Goal: Information Seeking & Learning: Compare options

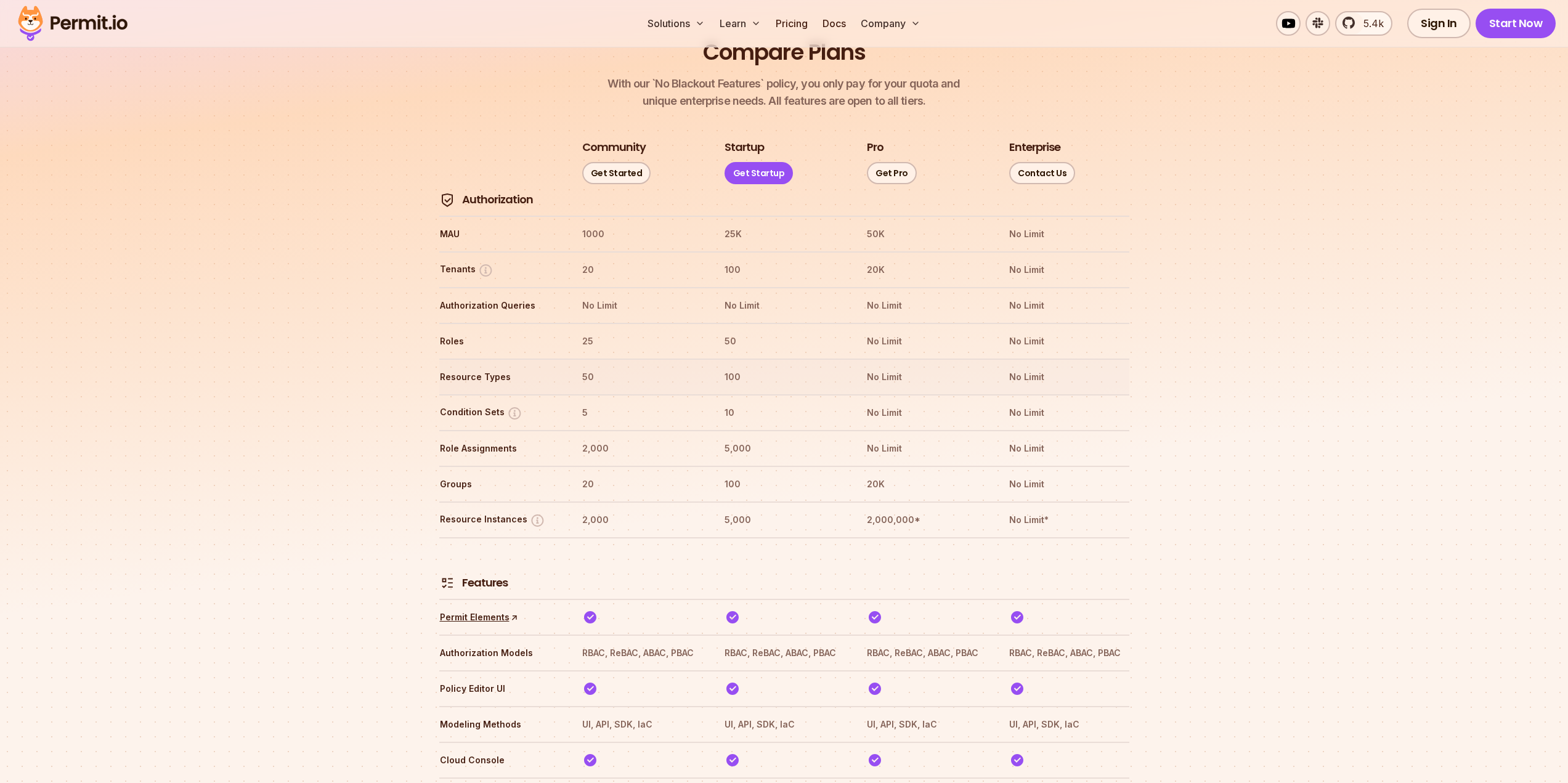
click at [753, 367] on th "100" at bounding box center [784, 376] width 120 height 19
click at [746, 331] on th "50" at bounding box center [784, 341] width 120 height 19
click at [734, 331] on th "50" at bounding box center [784, 341] width 120 height 19
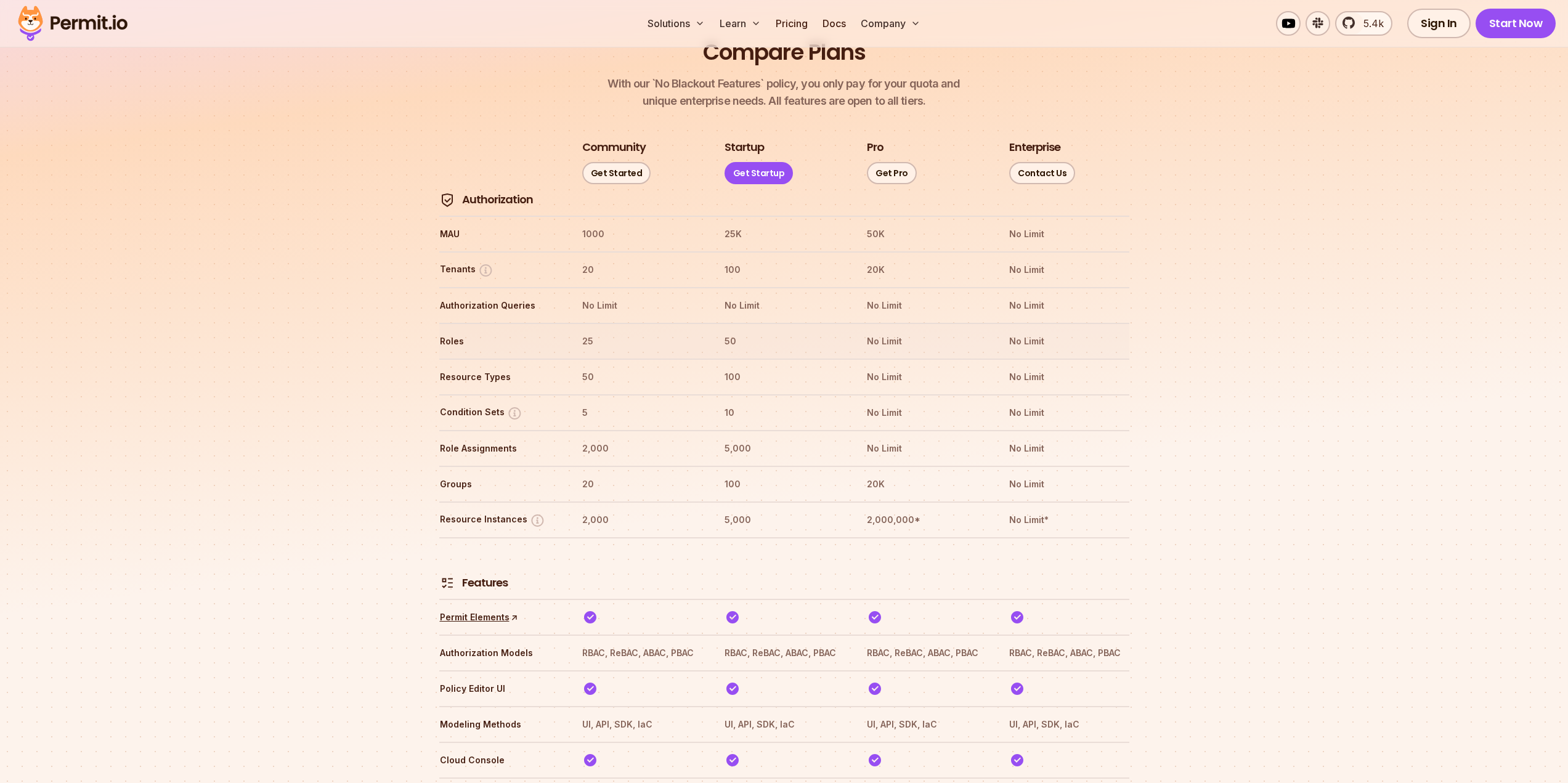
click at [741, 331] on th "50" at bounding box center [784, 341] width 120 height 19
click at [731, 331] on th "50" at bounding box center [784, 341] width 120 height 19
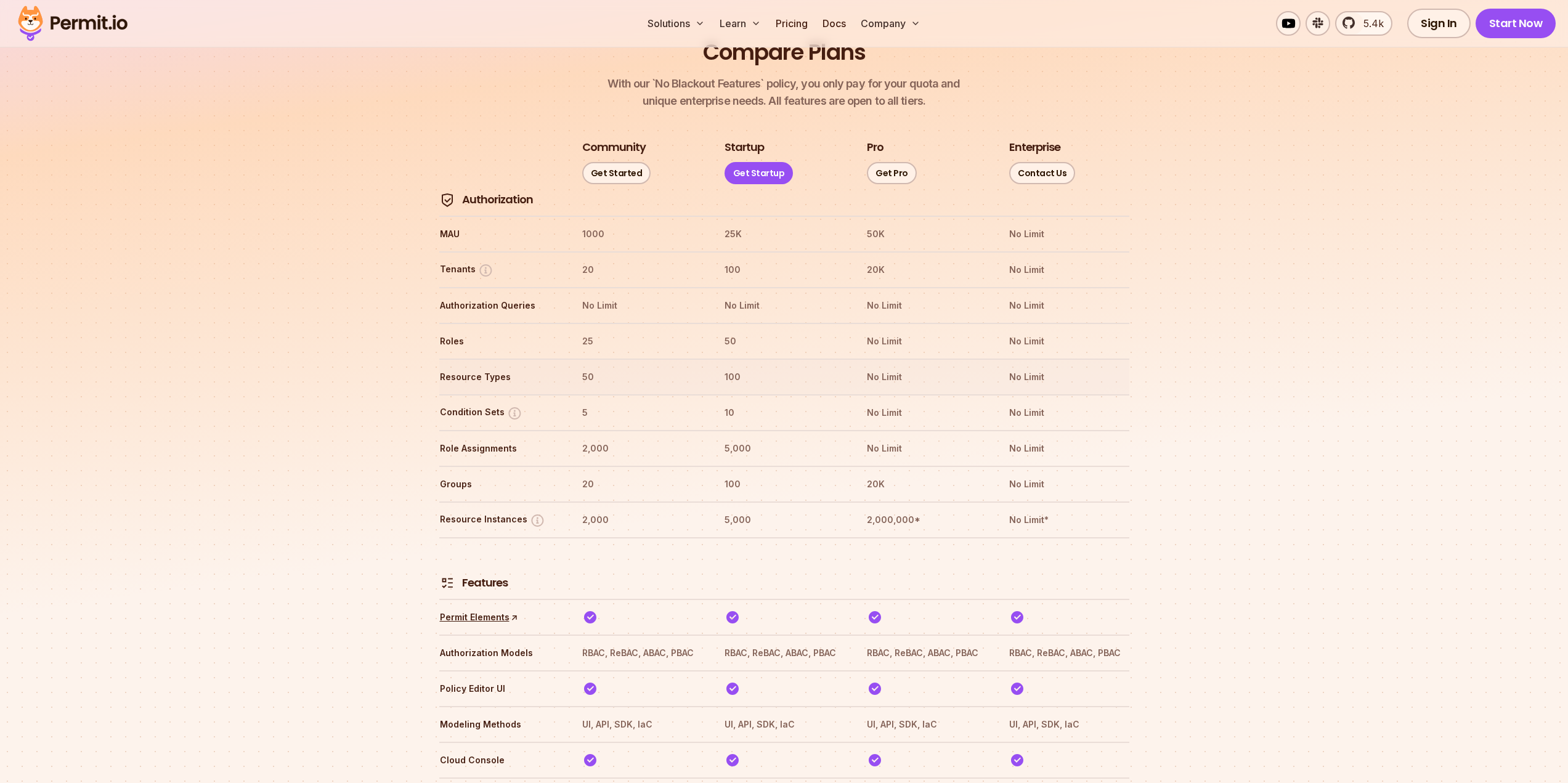
click at [735, 367] on th "100" at bounding box center [784, 376] width 120 height 19
click at [726, 403] on th "10" at bounding box center [784, 412] width 120 height 19
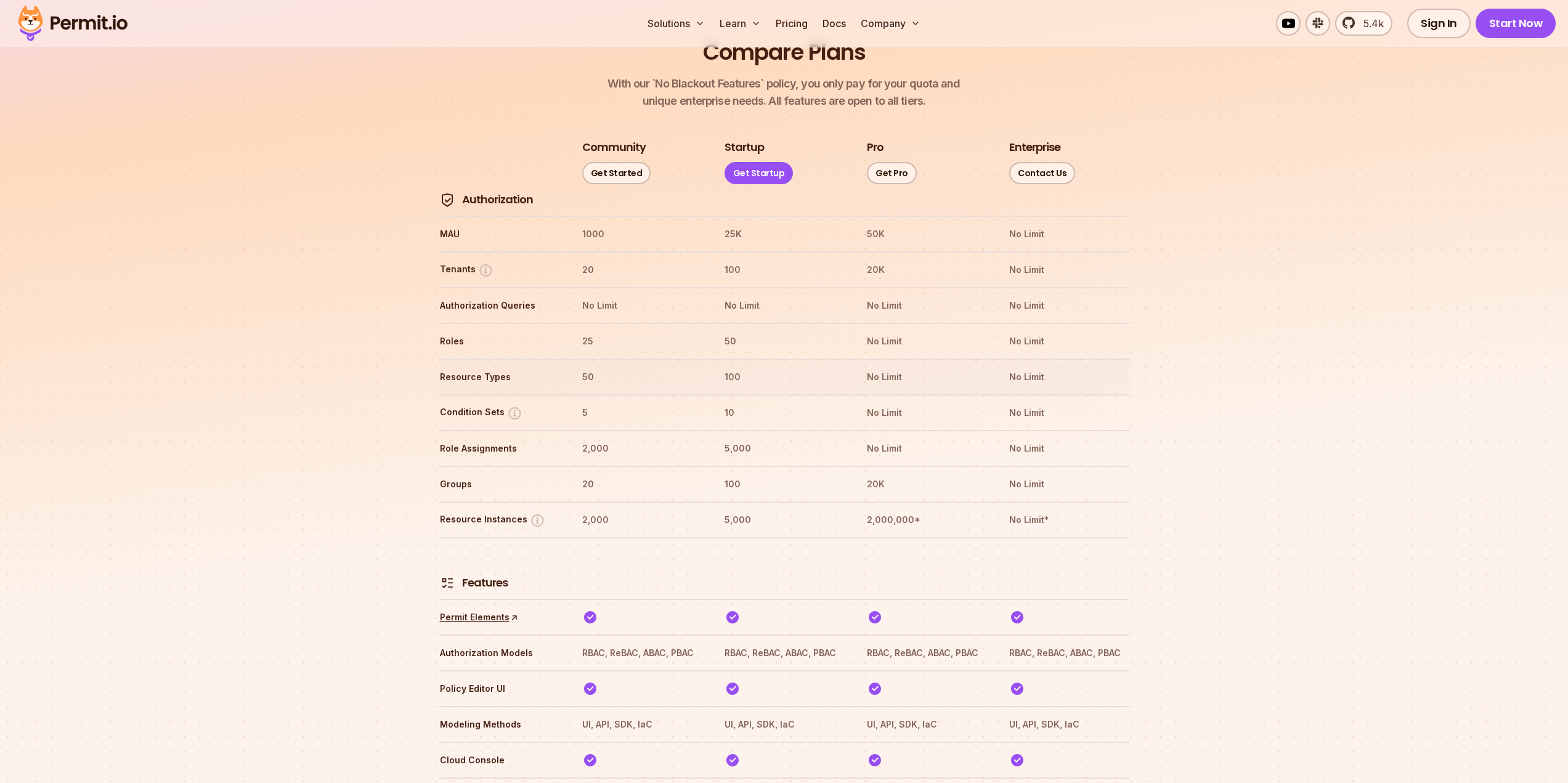
click at [733, 367] on th "100" at bounding box center [784, 376] width 120 height 19
click at [727, 323] on tr "Roles 25 50 No Limit No Limit" at bounding box center [784, 341] width 690 height 36
click at [726, 323] on tr "Roles 25 50 No Limit No Limit" at bounding box center [784, 341] width 690 height 36
click at [722, 323] on tr "Roles 25 50 No Limit No Limit" at bounding box center [784, 341] width 690 height 36
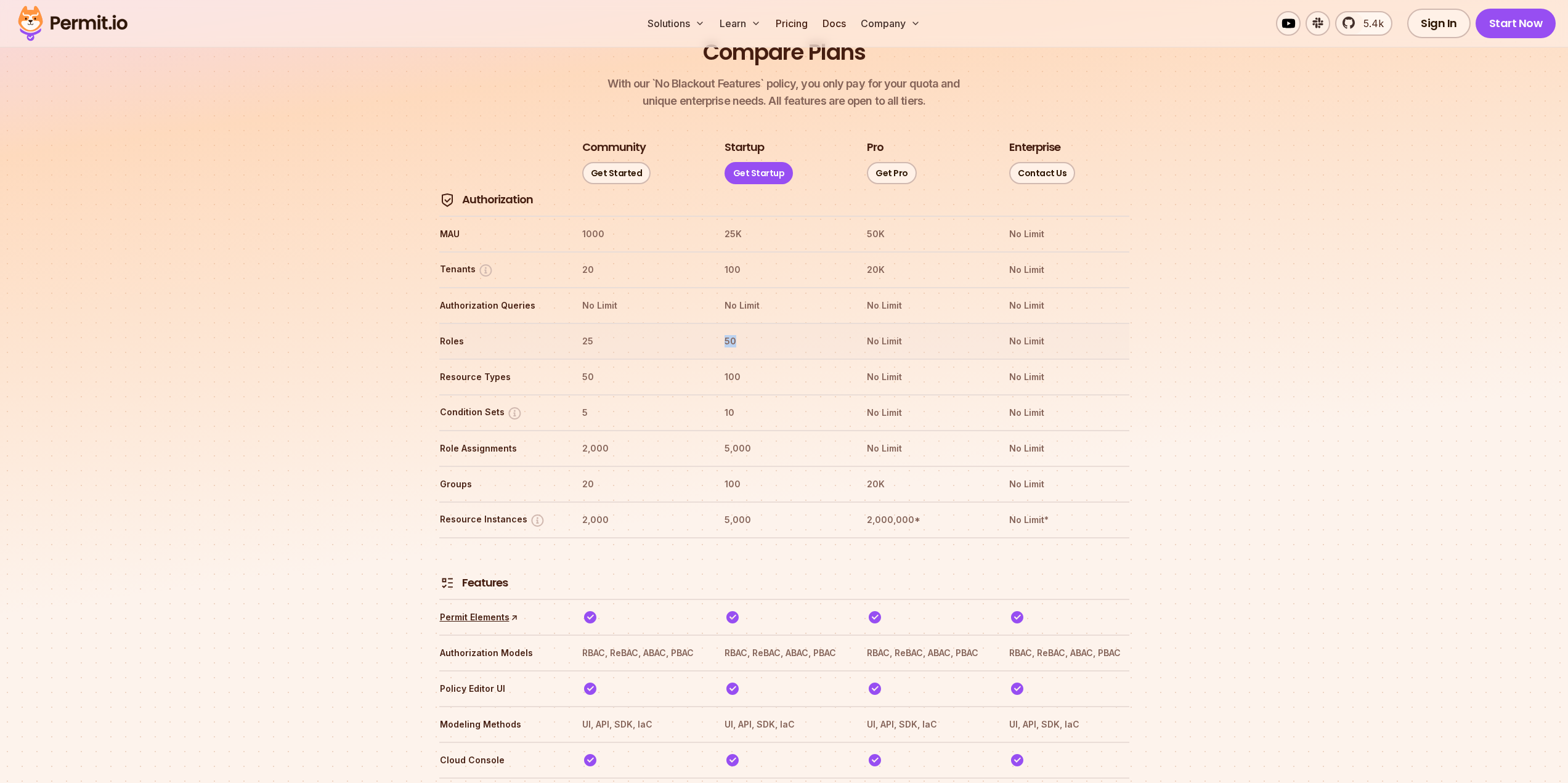
click at [722, 323] on tr "Roles 25 50 No Limit No Limit" at bounding box center [784, 341] width 690 height 36
click at [724, 367] on th "100" at bounding box center [784, 376] width 120 height 19
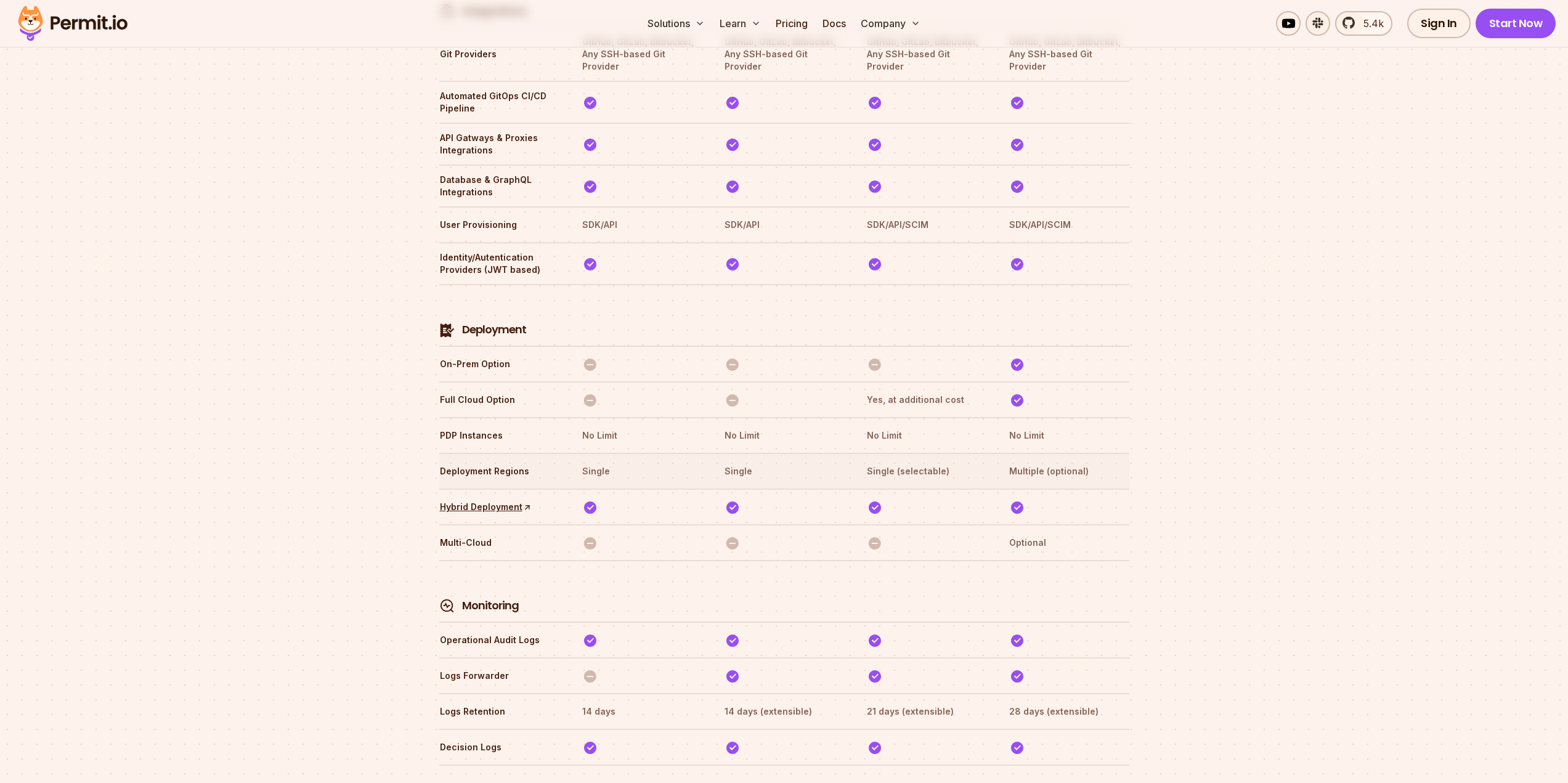
scroll to position [2744, 0]
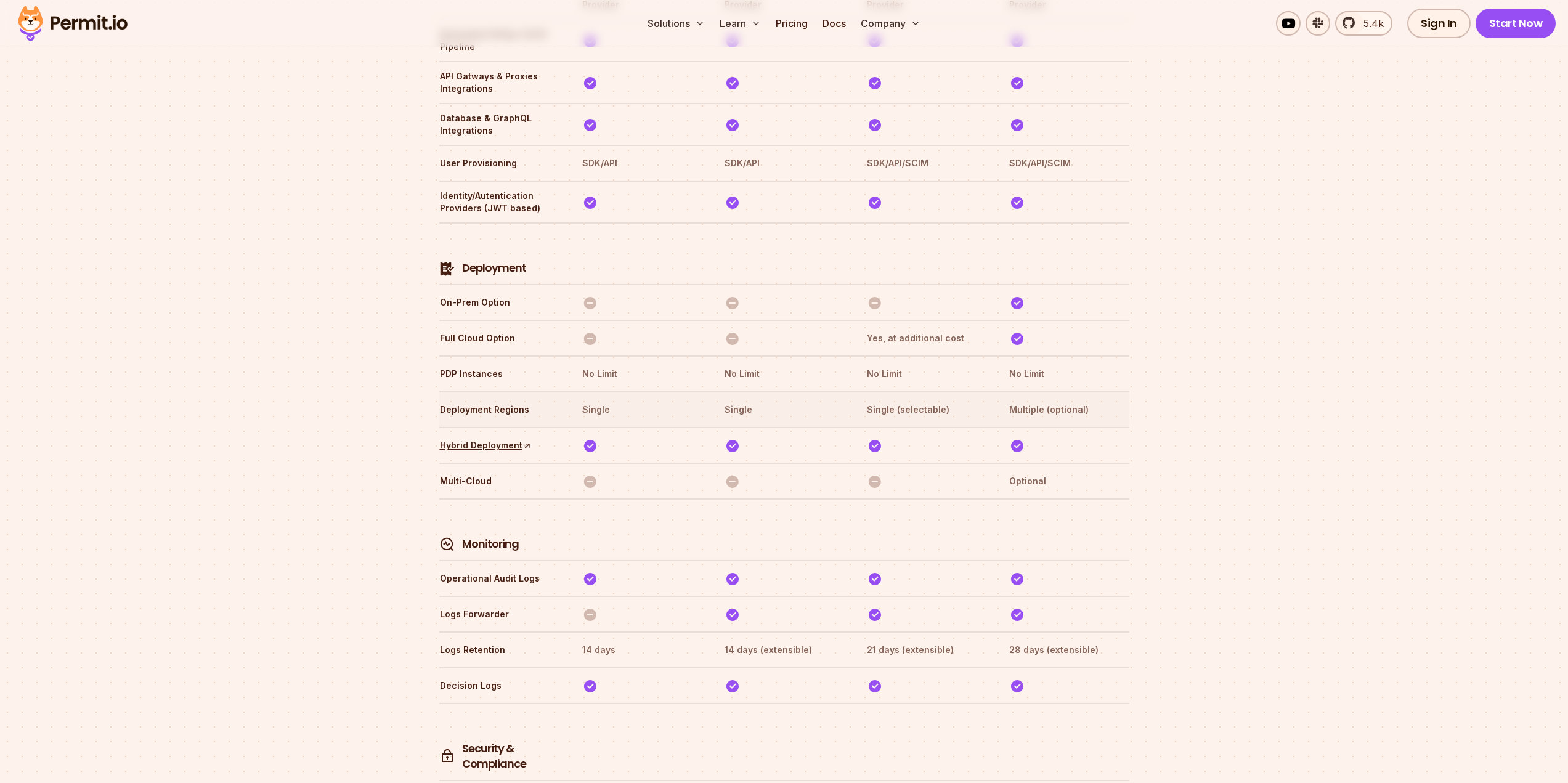
click at [911, 400] on th "Single (selectable)" at bounding box center [926, 409] width 120 height 19
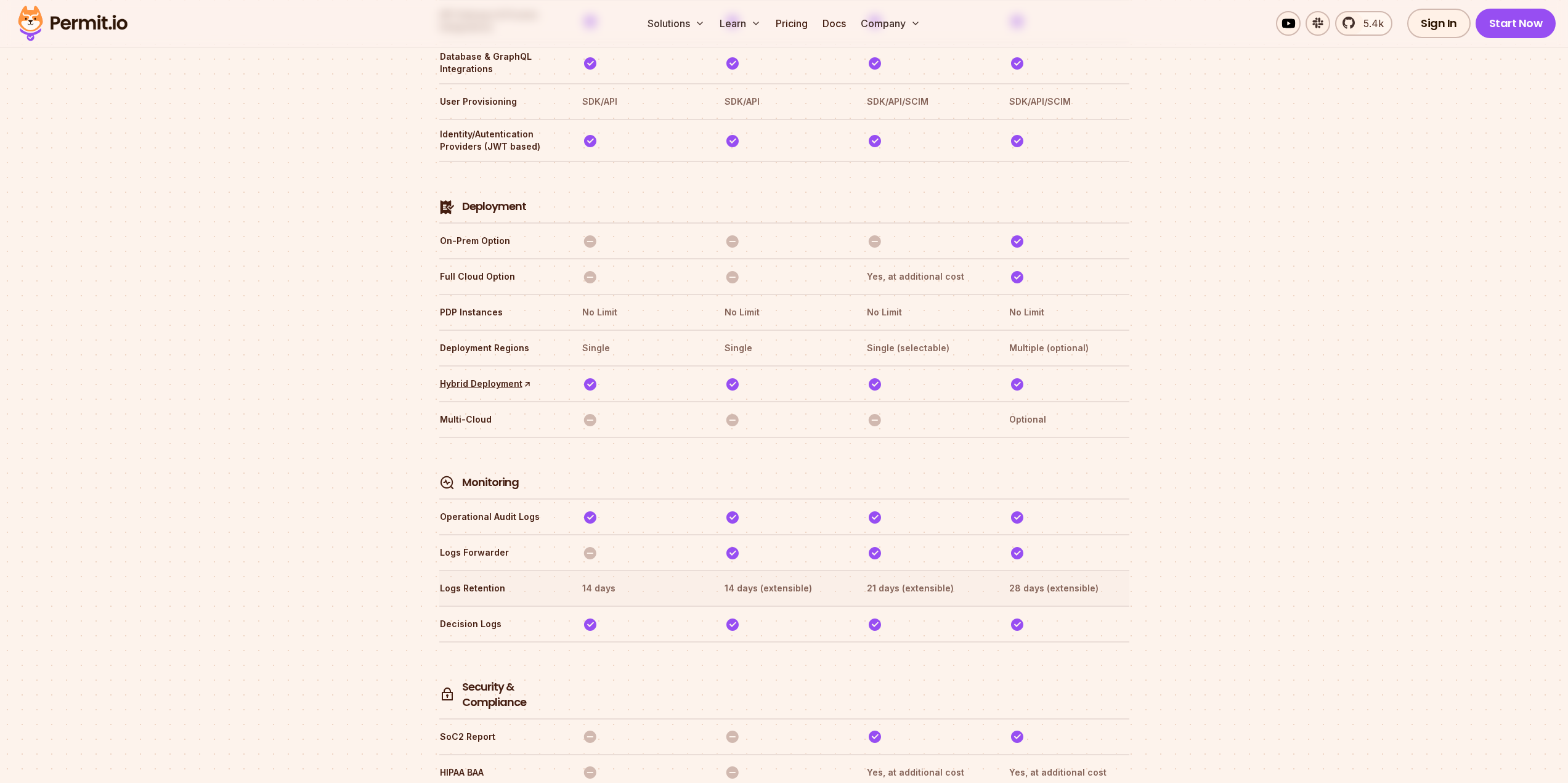
click at [910, 579] on th "21 days (extensible)" at bounding box center [926, 588] width 120 height 19
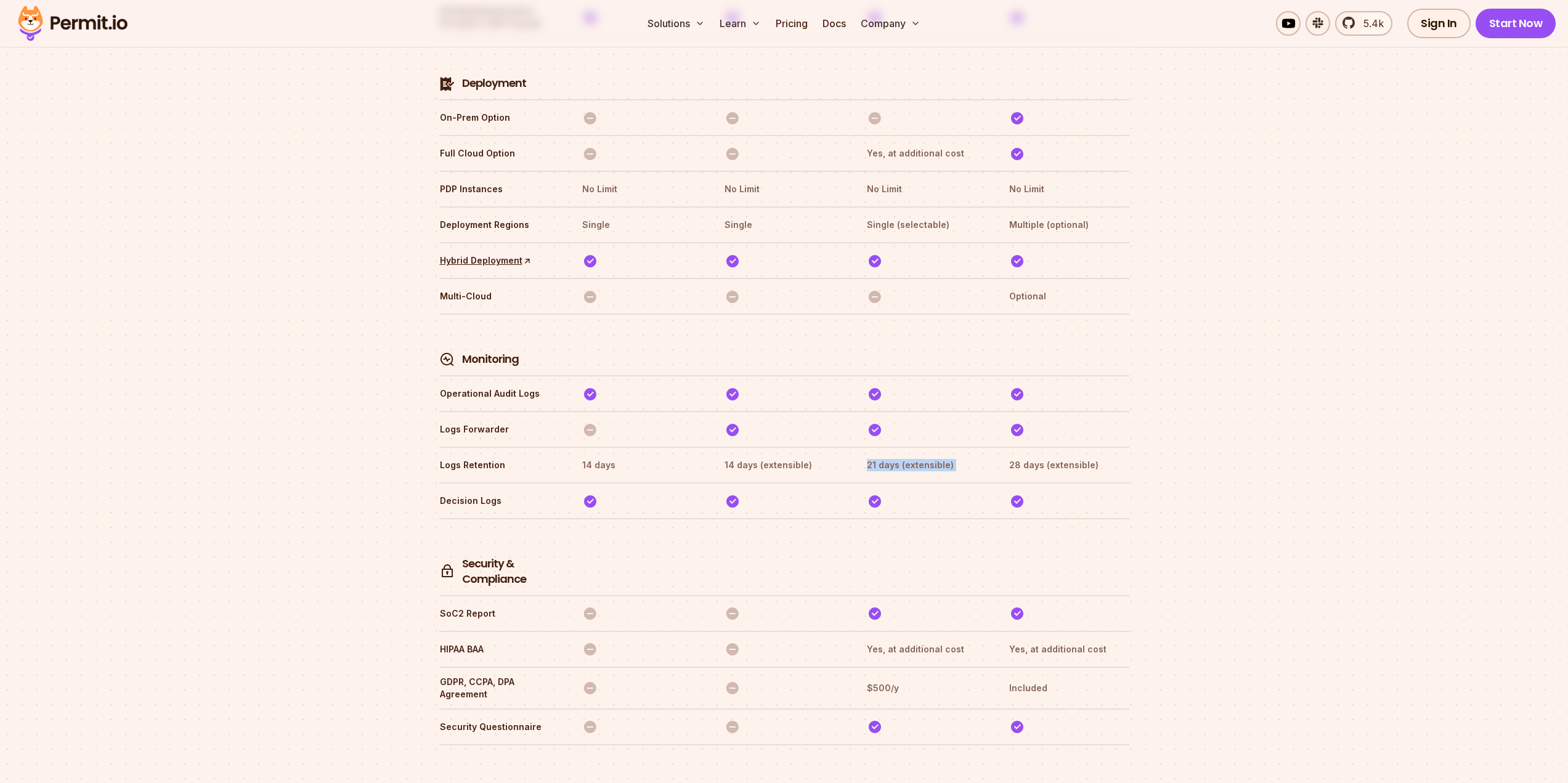
scroll to position [3052, 0]
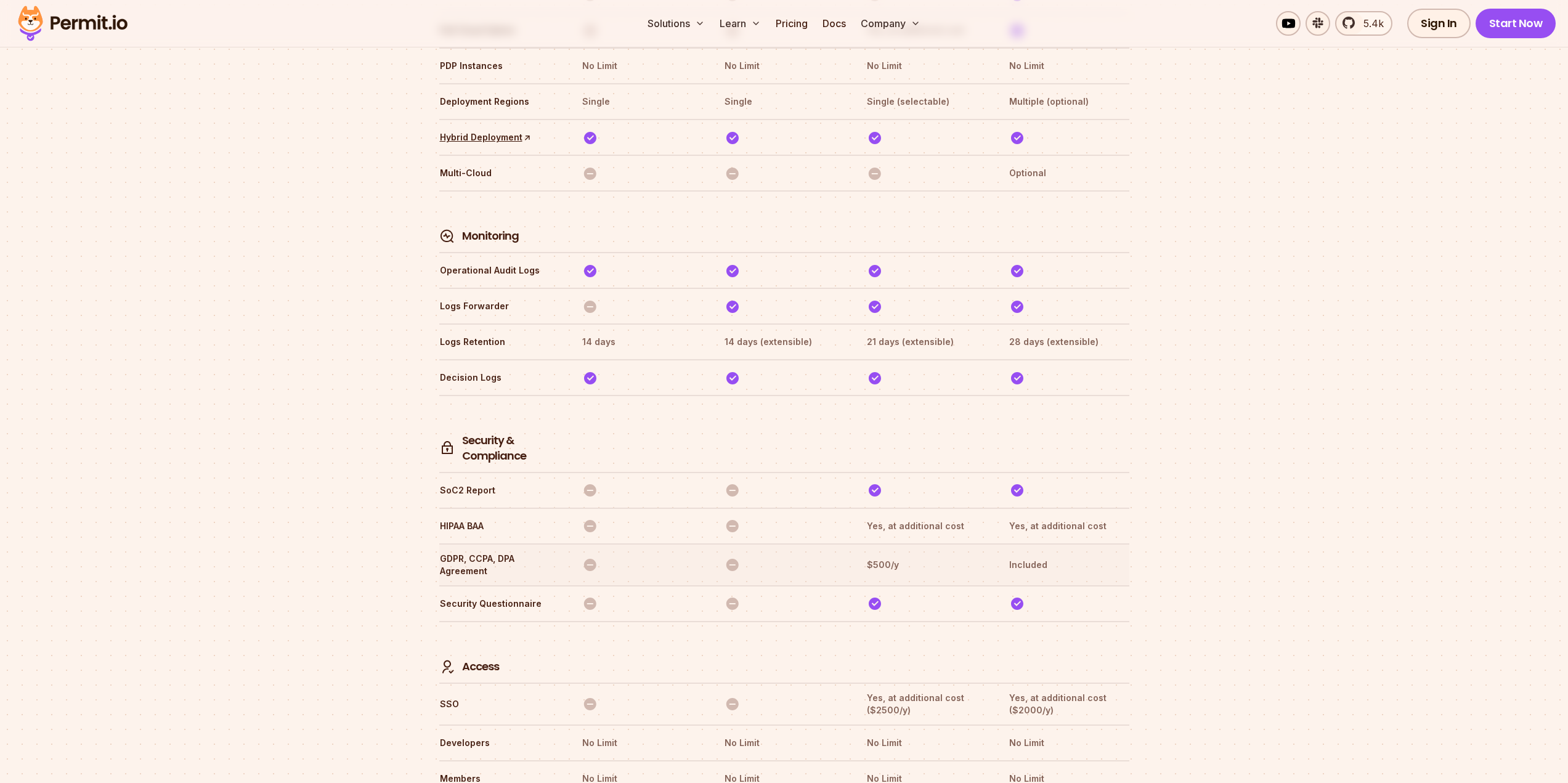
click at [892, 552] on th "$500/y" at bounding box center [926, 565] width 120 height 26
click at [866, 552] on th "$500/y" at bounding box center [926, 565] width 120 height 26
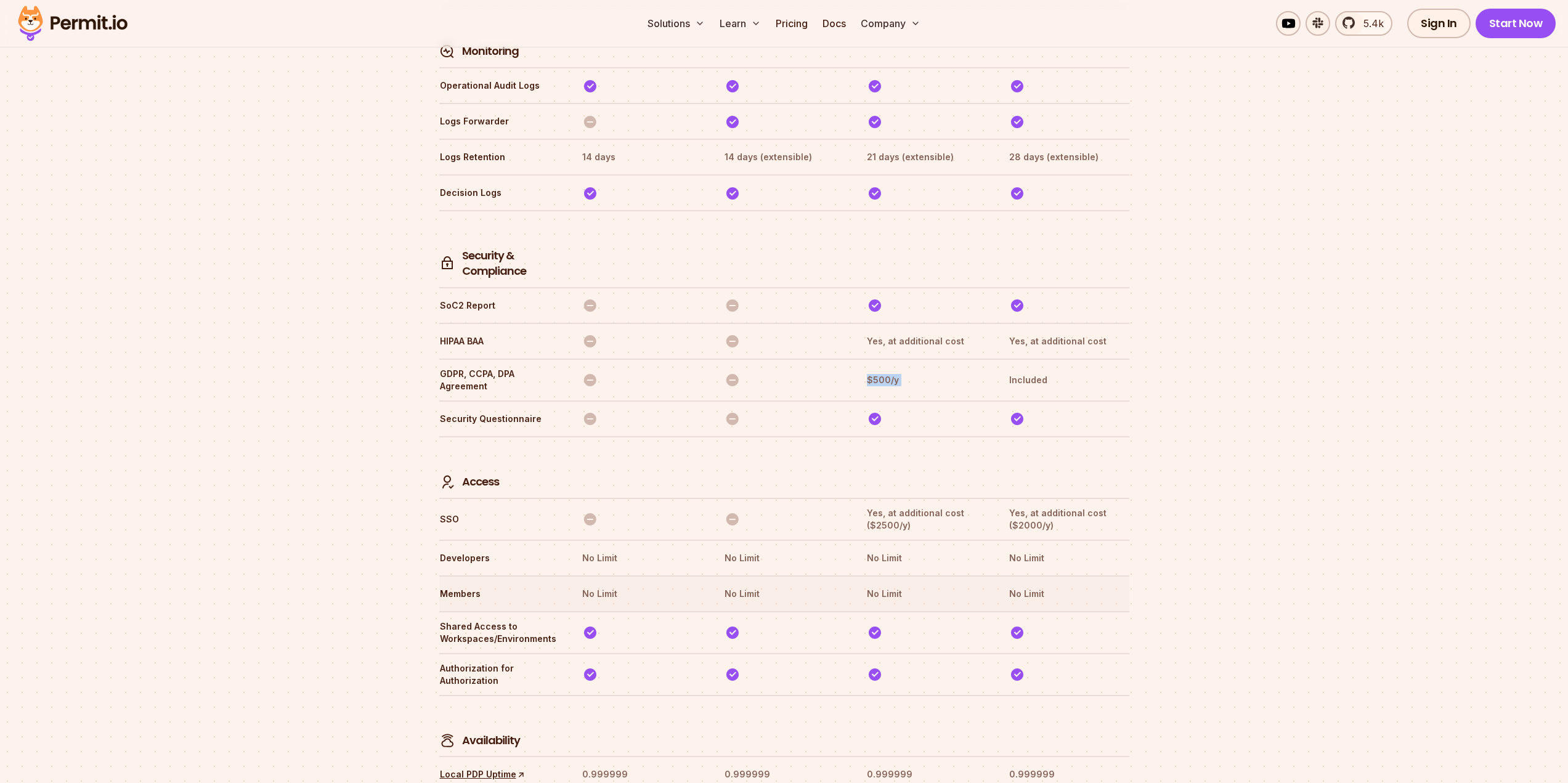
scroll to position [3299, 0]
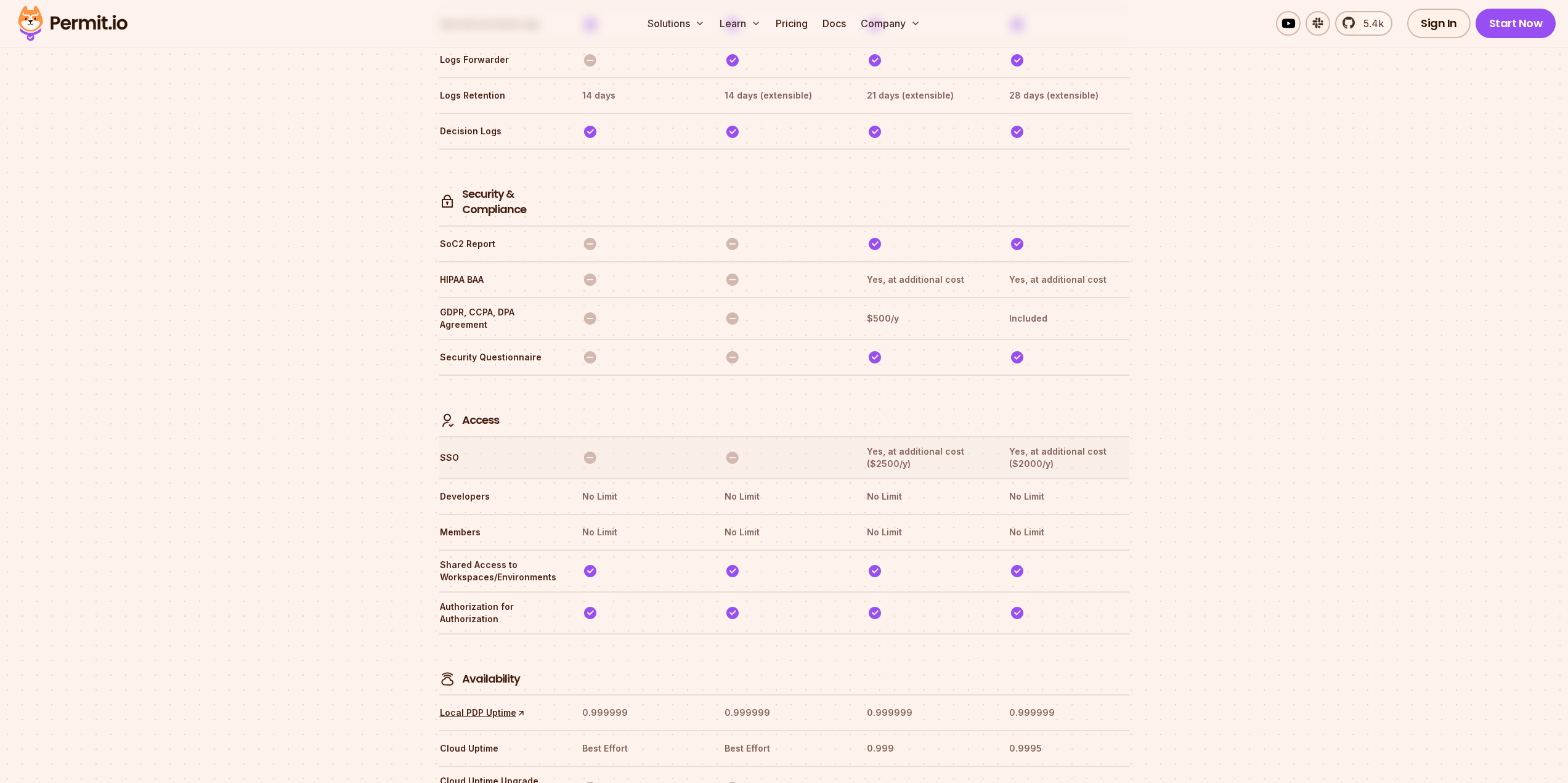
click at [877, 445] on th "Yes, at additional cost ($2500/y)" at bounding box center [926, 458] width 120 height 26
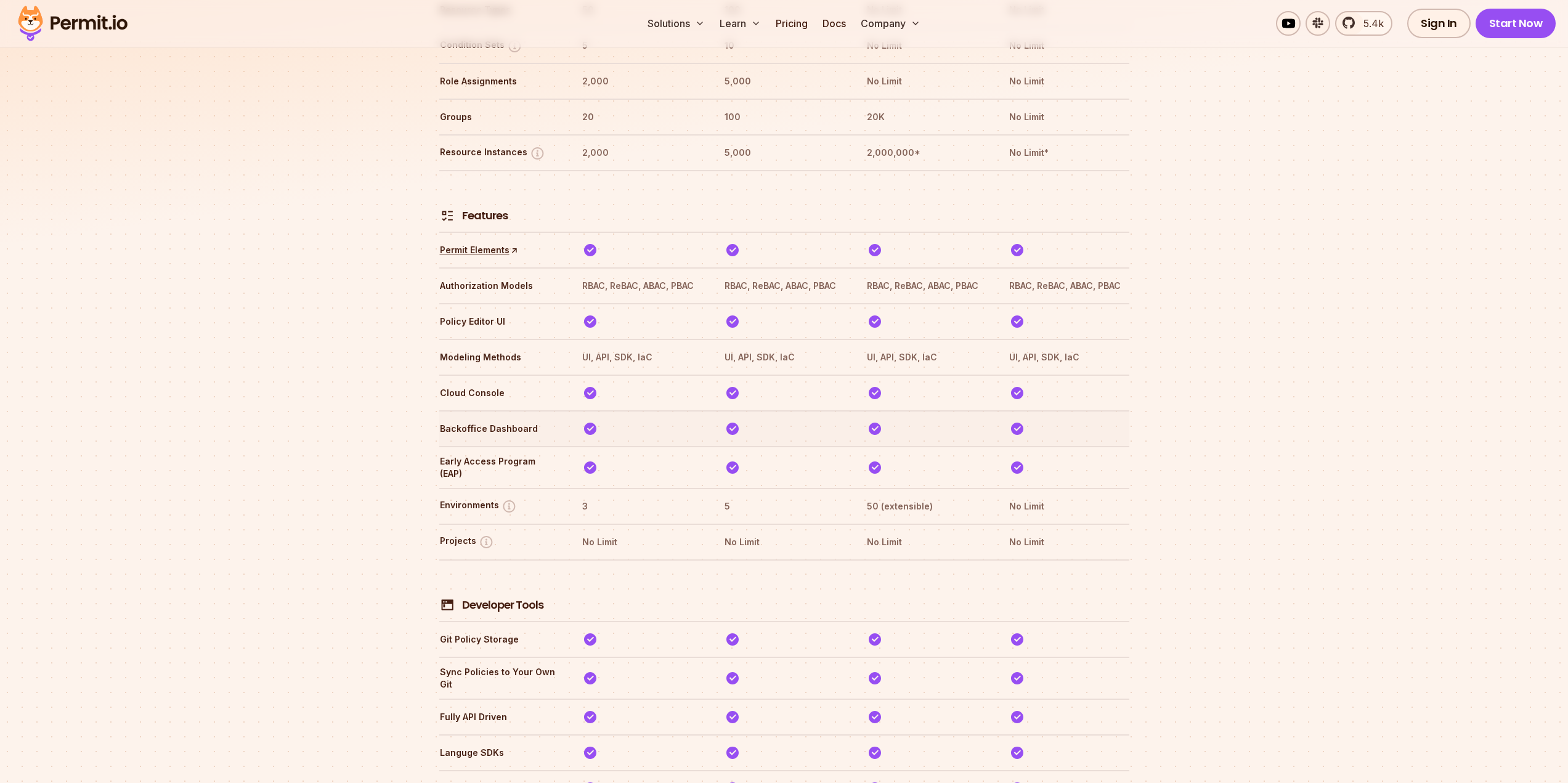
scroll to position [1327, 0]
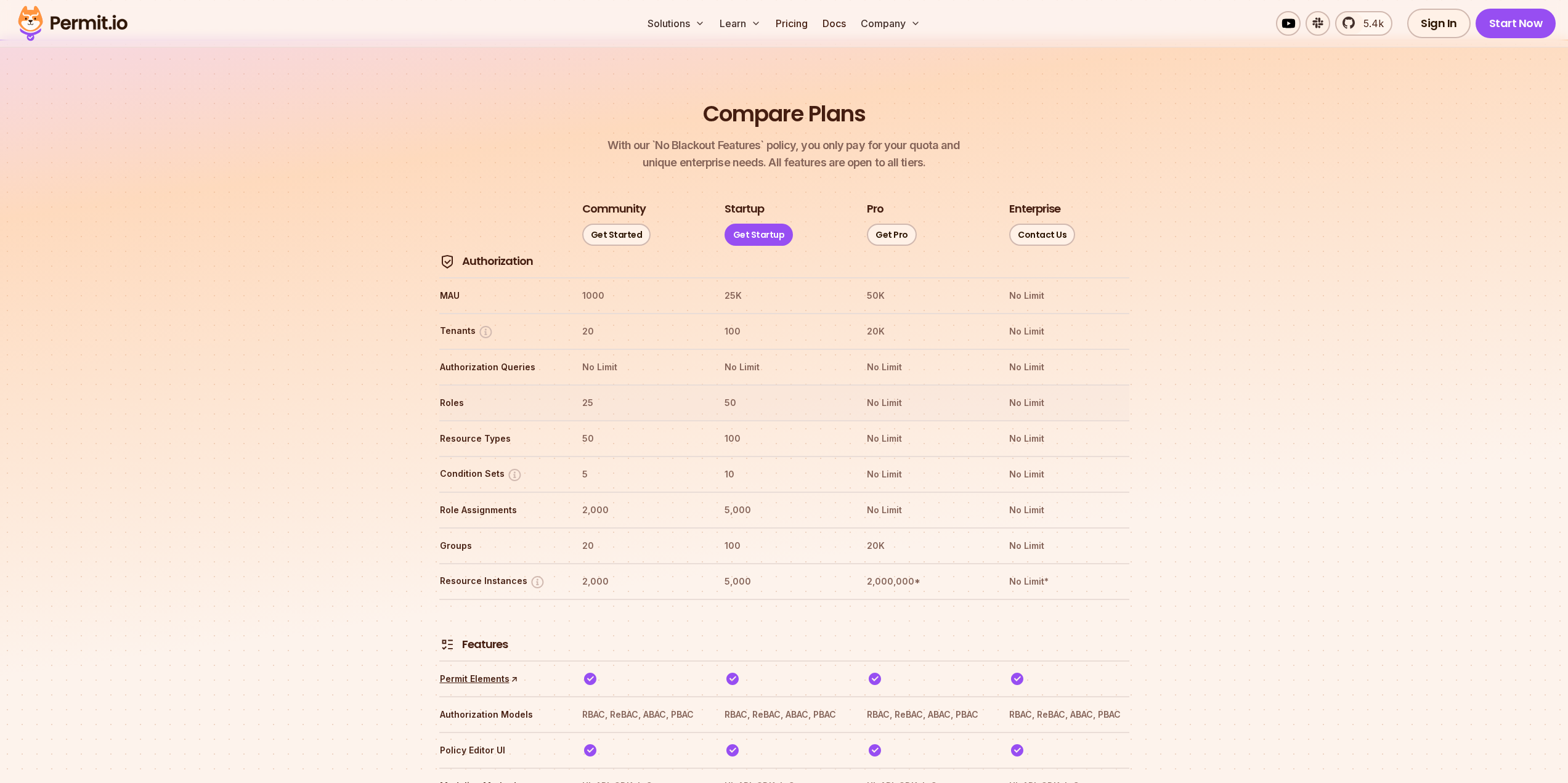
click at [728, 393] on th "50" at bounding box center [784, 403] width 120 height 19
click at [759, 321] on th "100" at bounding box center [784, 331] width 120 height 19
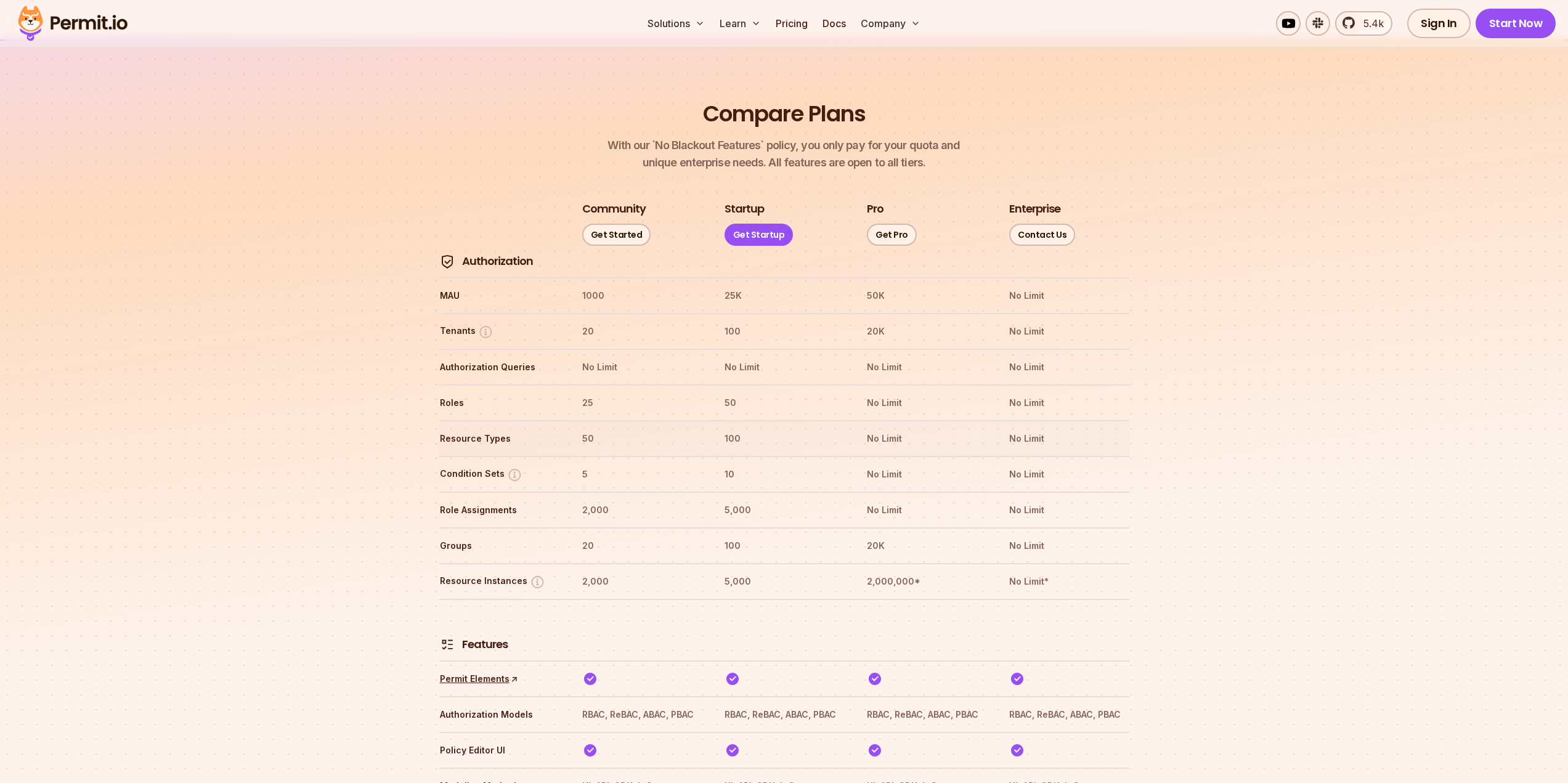
click at [757, 421] on tr "Resource Types 50 100 No Limit No Limit" at bounding box center [784, 438] width 690 height 36
click at [763, 393] on th "50" at bounding box center [784, 403] width 120 height 19
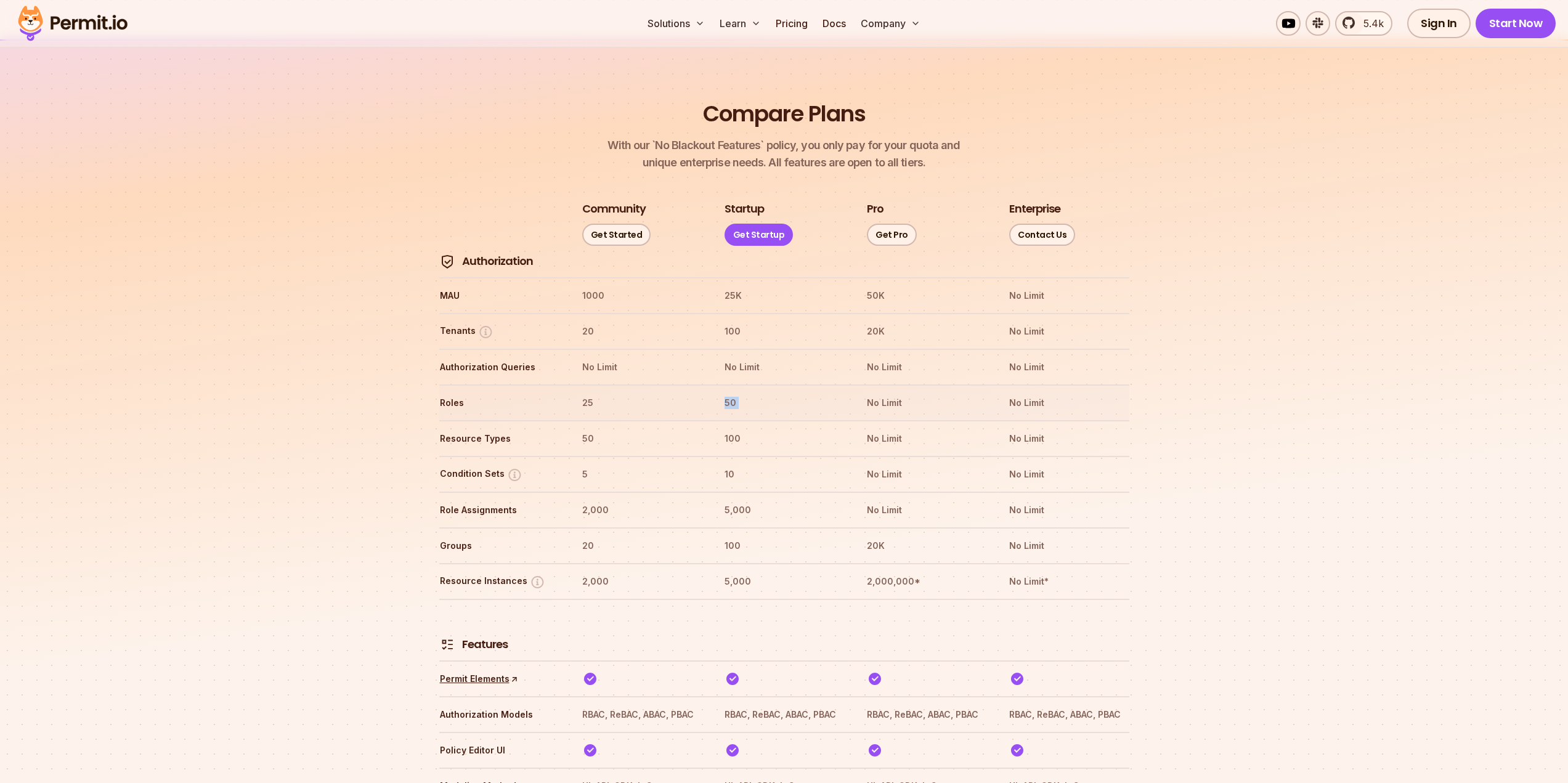
click at [763, 393] on th "50" at bounding box center [784, 403] width 120 height 19
click at [766, 429] on th "100" at bounding box center [784, 438] width 120 height 19
click at [764, 465] on th "10" at bounding box center [784, 474] width 120 height 19
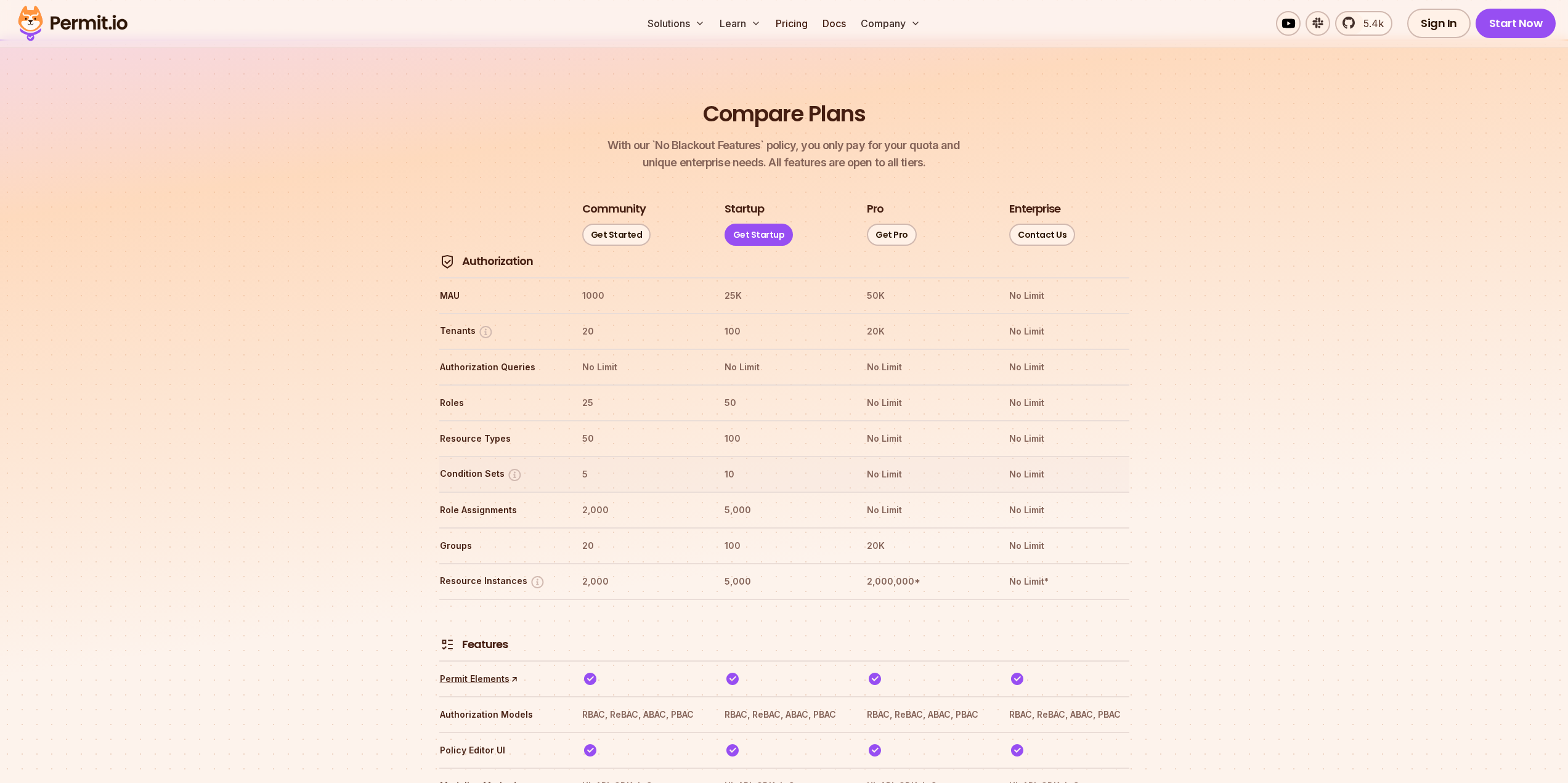
click at [764, 465] on th "10" at bounding box center [784, 474] width 120 height 19
click at [760, 500] on th "5,000" at bounding box center [784, 510] width 120 height 19
click at [761, 500] on th "5,000" at bounding box center [784, 510] width 120 height 19
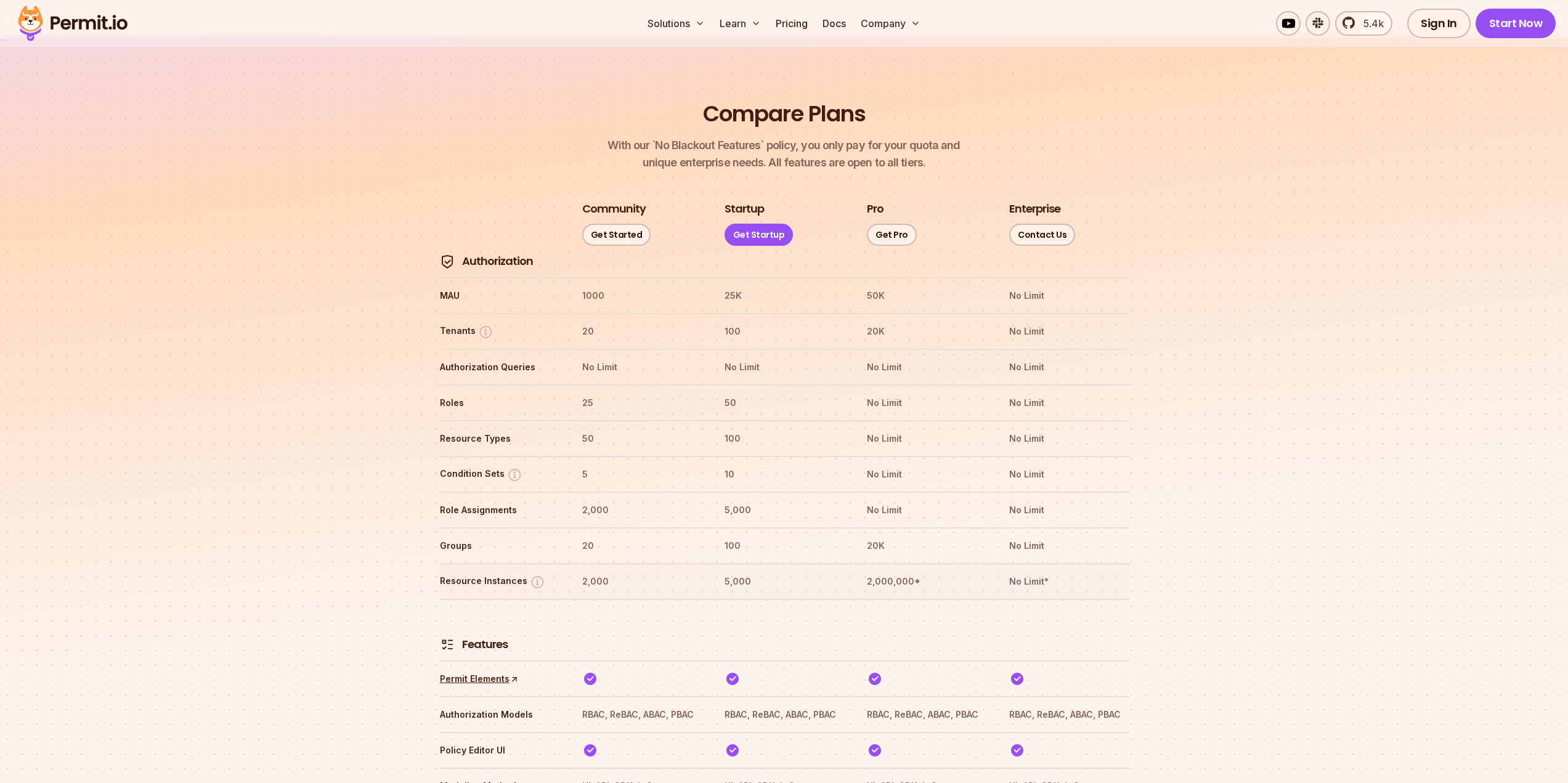
click at [753, 572] on th "5,000" at bounding box center [784, 582] width 120 height 19
click at [753, 572] on th "5,000" at bounding box center [784, 582] width 120 height 19
click at [754, 572] on th "5,000" at bounding box center [784, 582] width 120 height 19
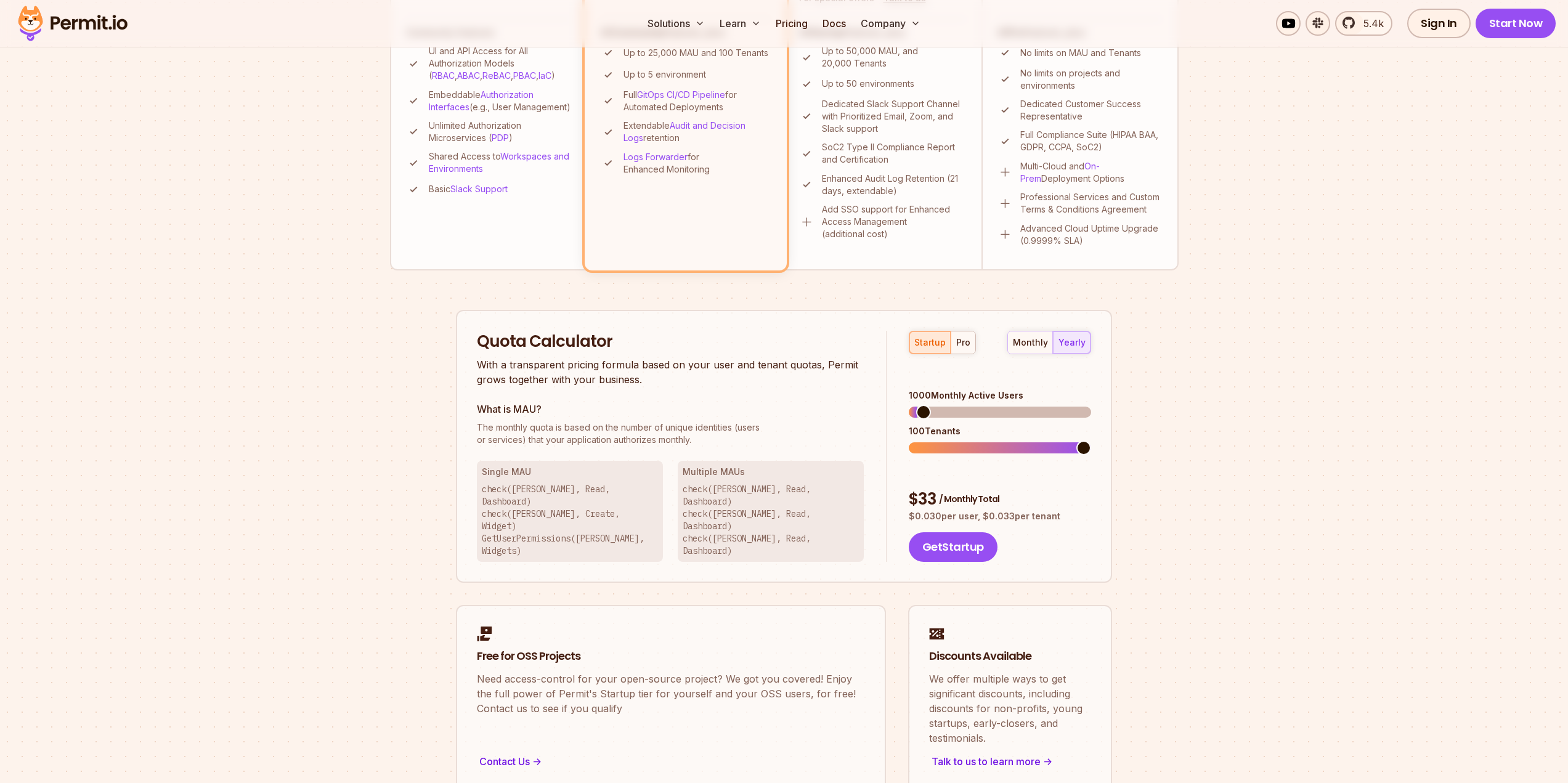
scroll to position [463, 0]
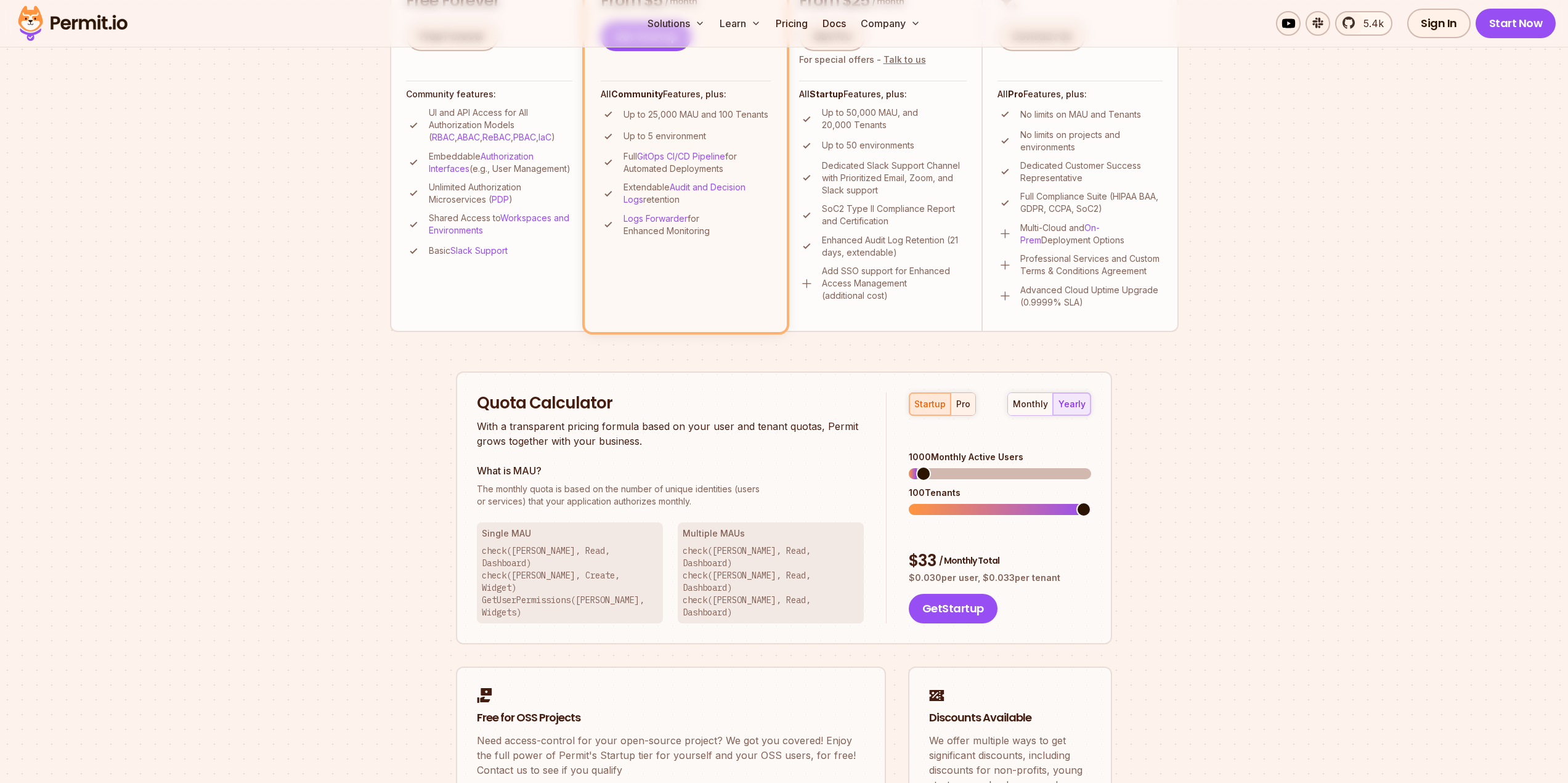
click at [962, 405] on div "pro" at bounding box center [963, 404] width 14 height 12
click at [909, 466] on span at bounding box center [916, 473] width 15 height 15
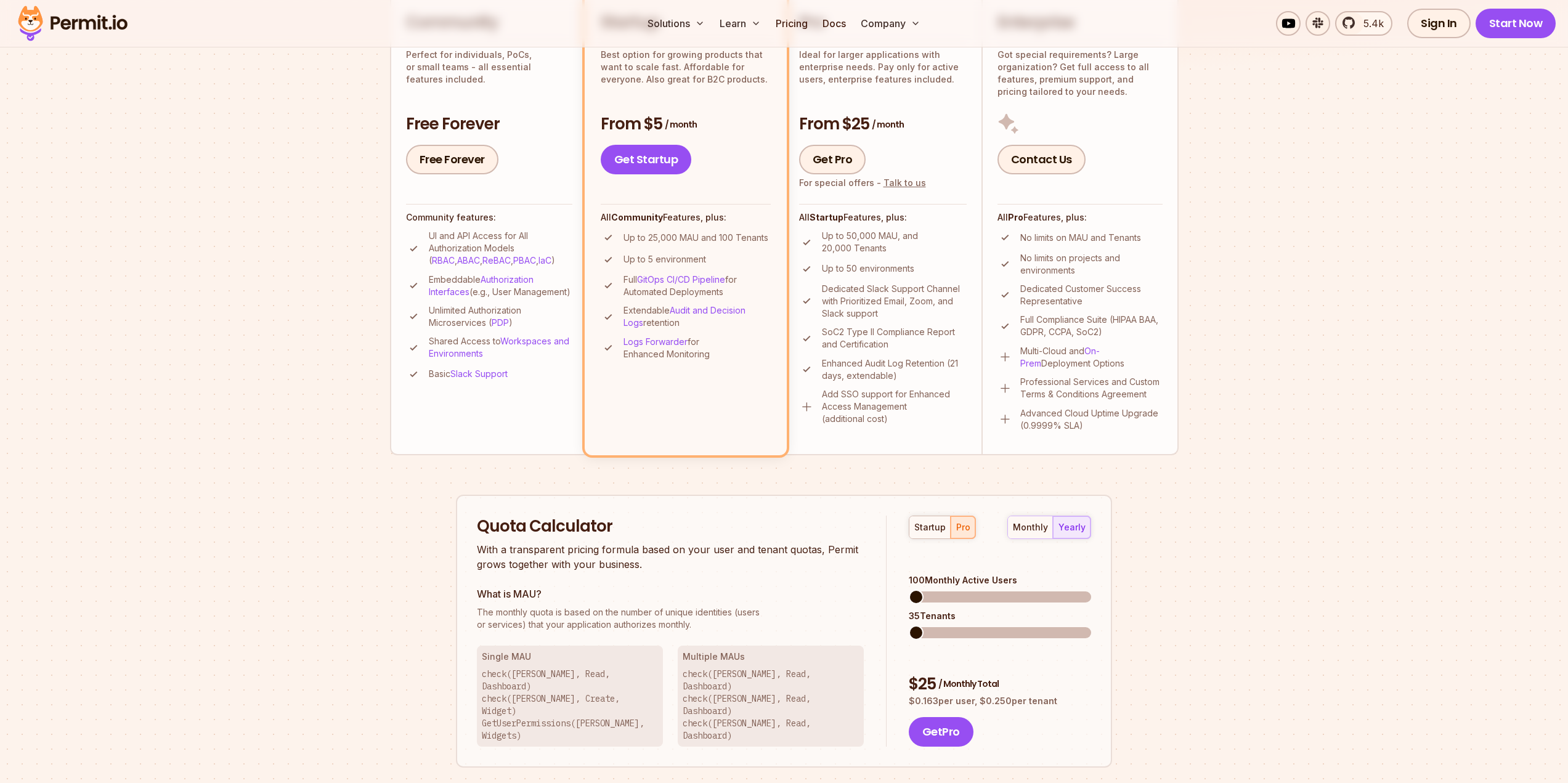
scroll to position [217, 0]
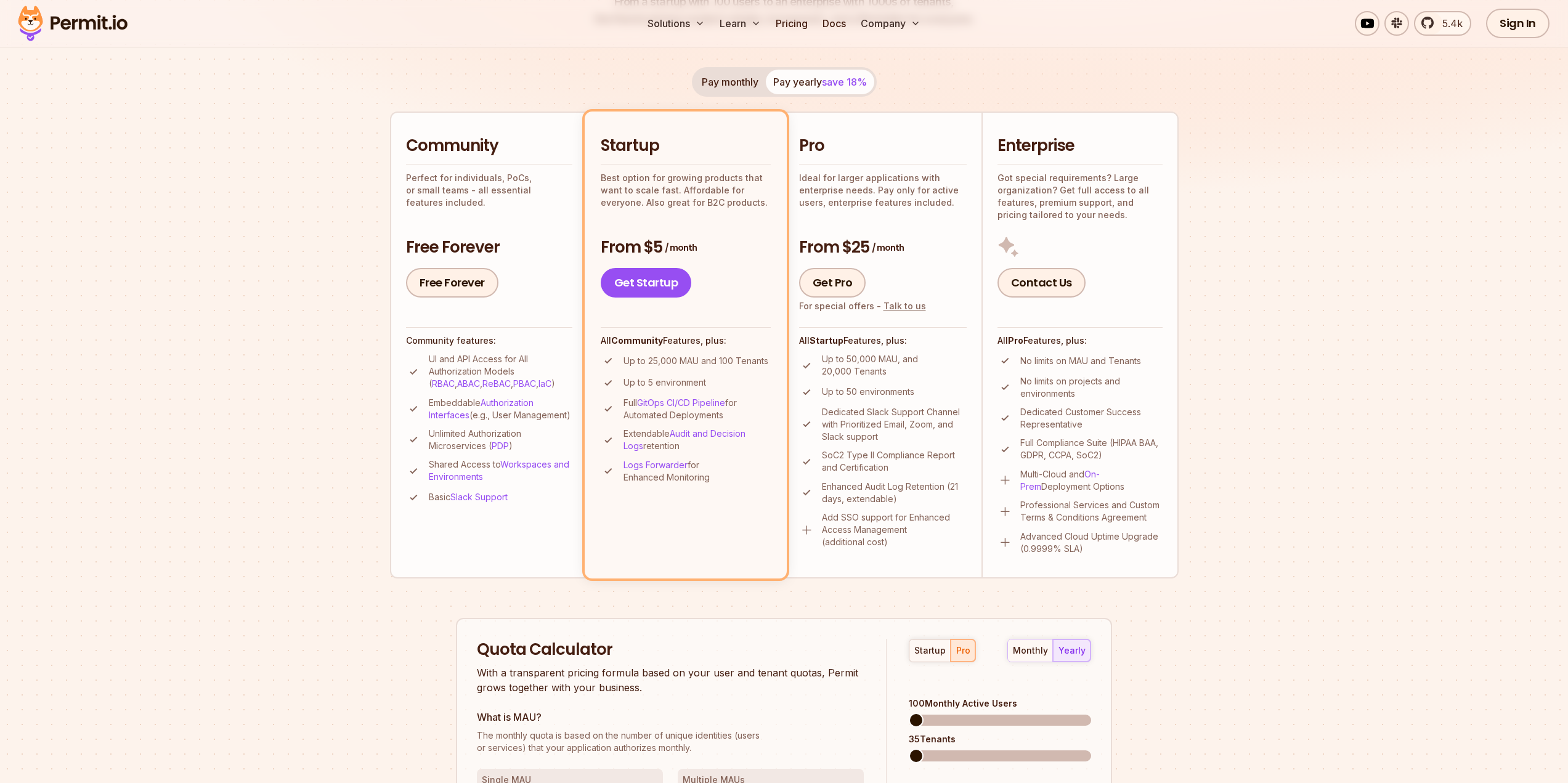
click at [904, 423] on p "Dedicated Slack Support Channel with Prioritized Email, Zoom, and Slack support" at bounding box center [894, 424] width 145 height 37
click at [896, 391] on p "Up to 50 environments" at bounding box center [868, 392] width 92 height 12
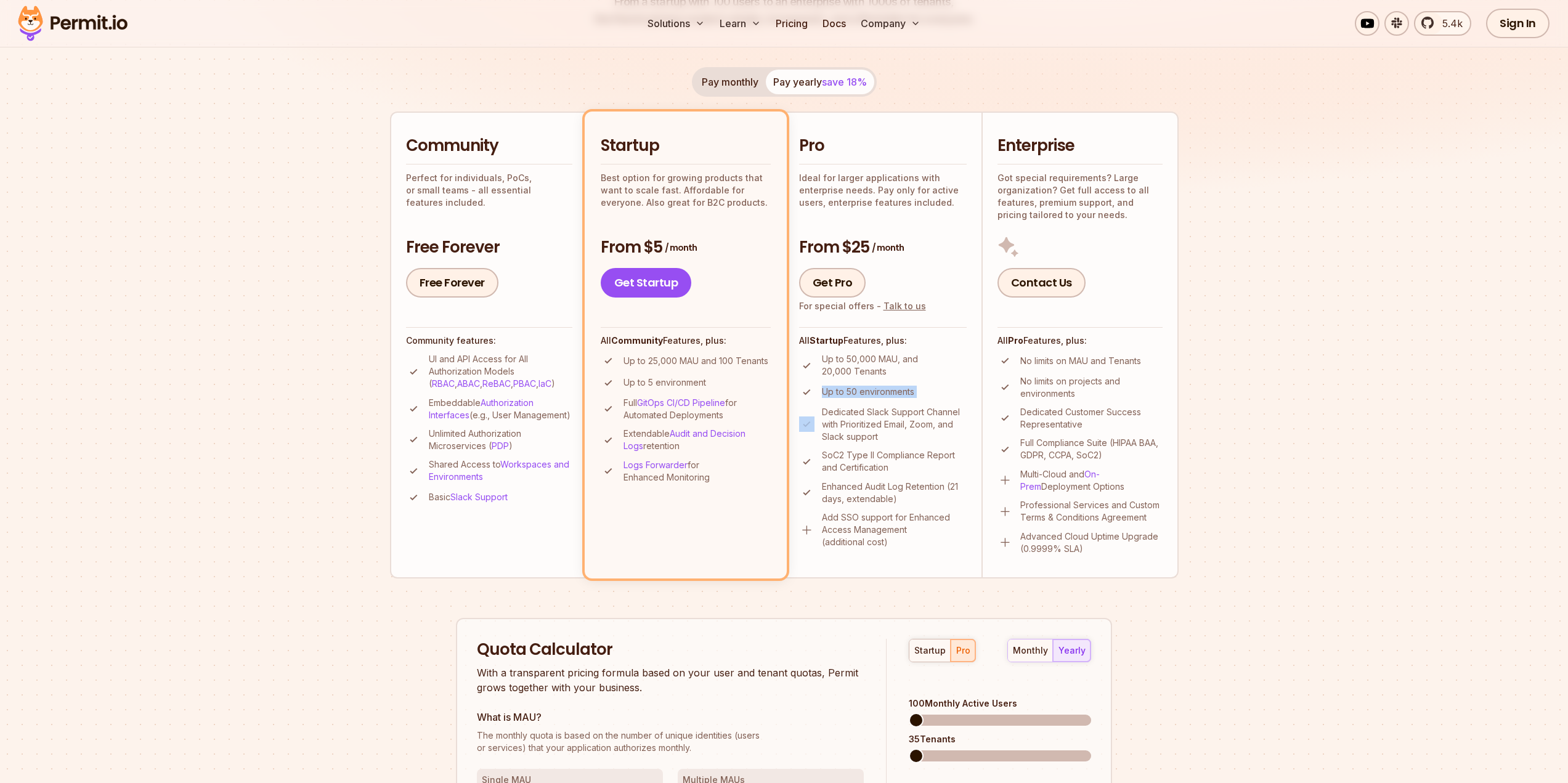
click at [896, 391] on p "Up to 50 environments" at bounding box center [868, 392] width 92 height 12
click at [921, 149] on h2 "Pro" at bounding box center [883, 146] width 167 height 22
click at [920, 149] on h2 "Pro" at bounding box center [883, 146] width 167 height 22
click at [746, 69] on div "Pay monthly Pay yearly save 18%" at bounding box center [784, 82] width 185 height 29
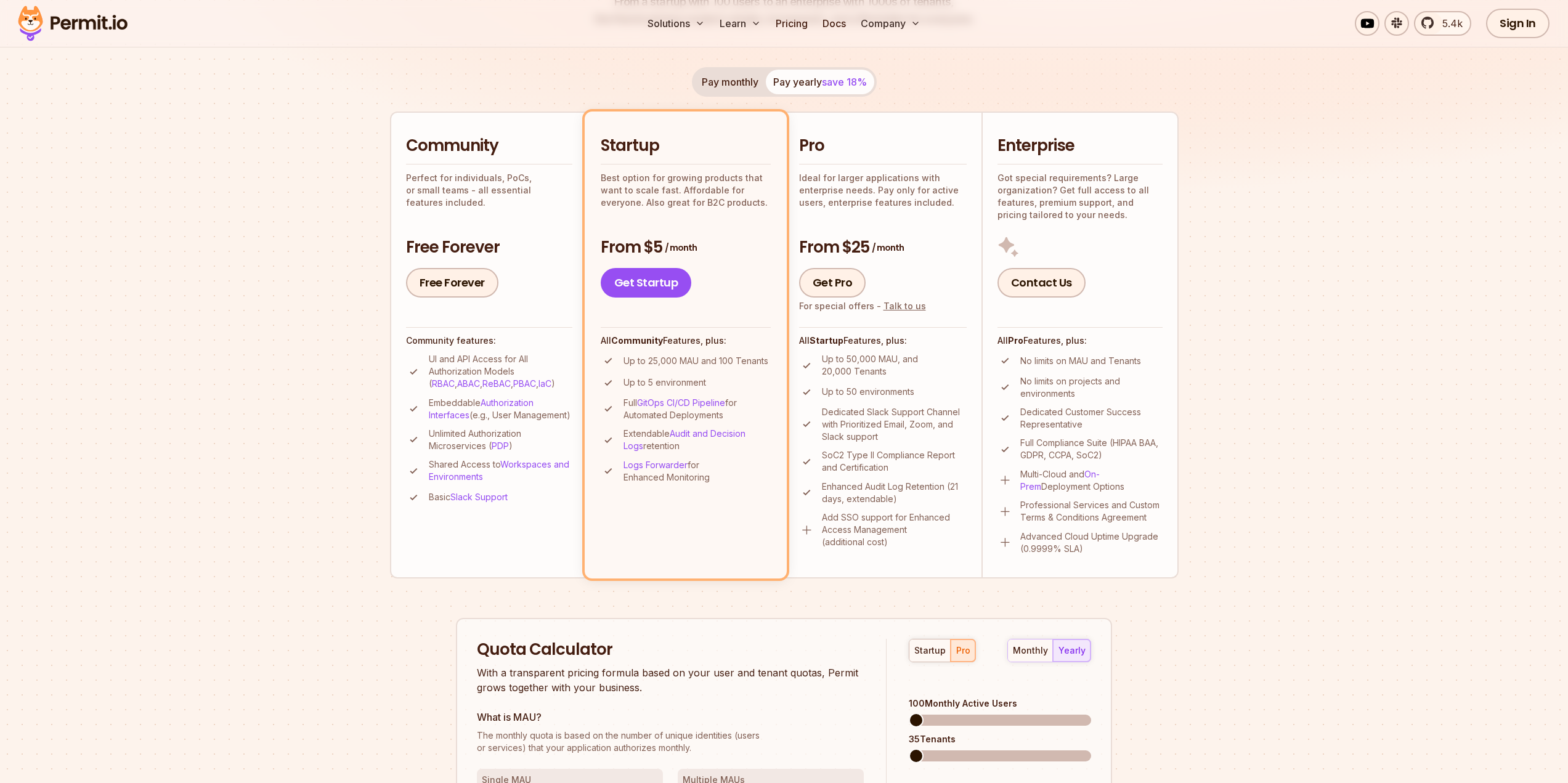
click at [768, 81] on div "Pay monthly Pay yearly save 18%" at bounding box center [784, 82] width 185 height 29
click at [764, 81] on button "Pay monthly" at bounding box center [730, 82] width 71 height 25
click at [808, 79] on button "Pay yearly save 18%" at bounding box center [820, 82] width 108 height 25
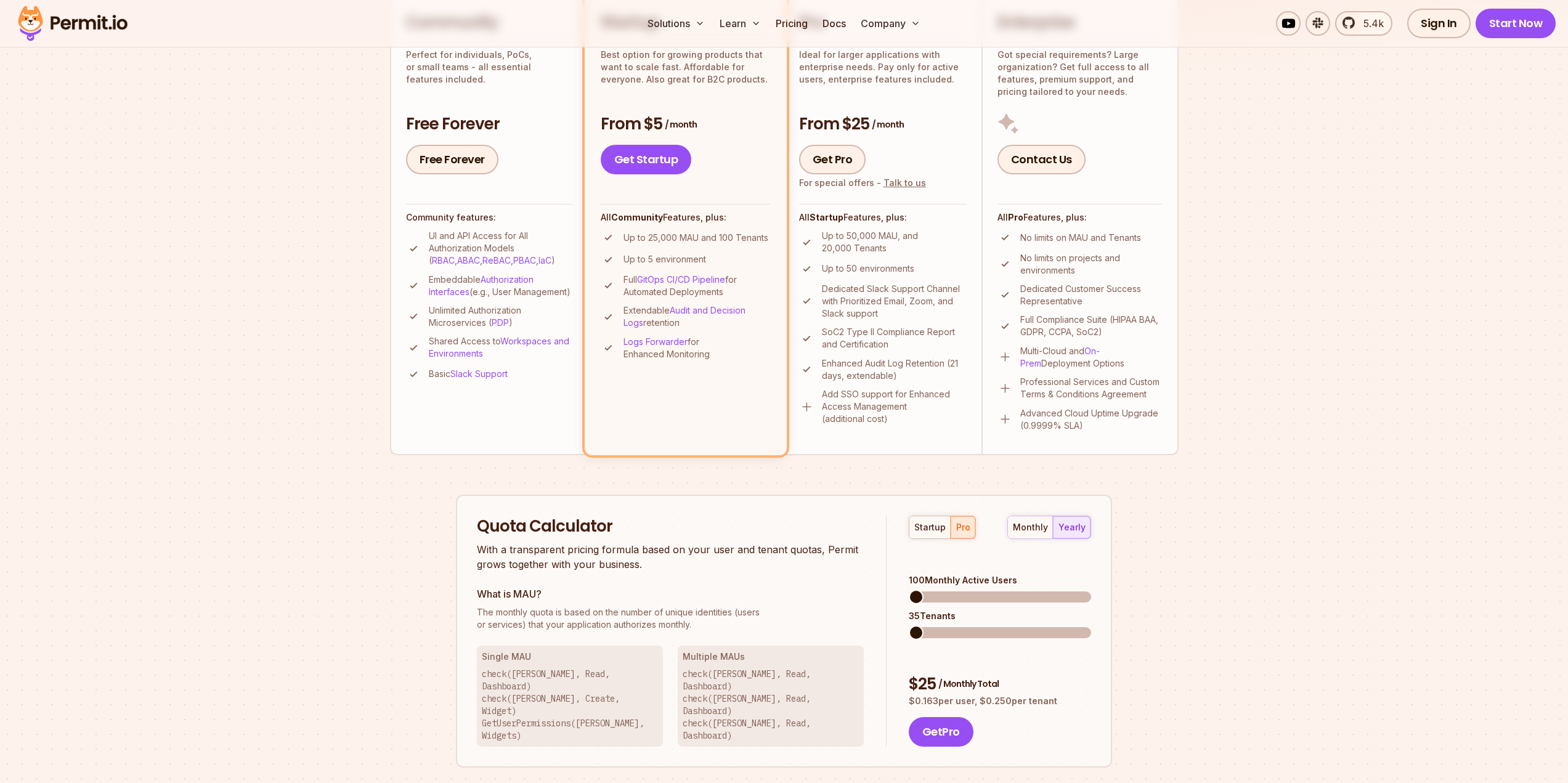
drag, startPoint x: 1031, startPoint y: 530, endPoint x: 1038, endPoint y: 531, distance: 7.1
click at [1034, 531] on div "monthly" at bounding box center [1030, 527] width 35 height 12
click at [1065, 527] on div "yearly" at bounding box center [1072, 527] width 27 height 12
click at [1037, 534] on button "monthly" at bounding box center [1031, 527] width 45 height 22
click at [1069, 527] on div "yearly" at bounding box center [1072, 527] width 27 height 12
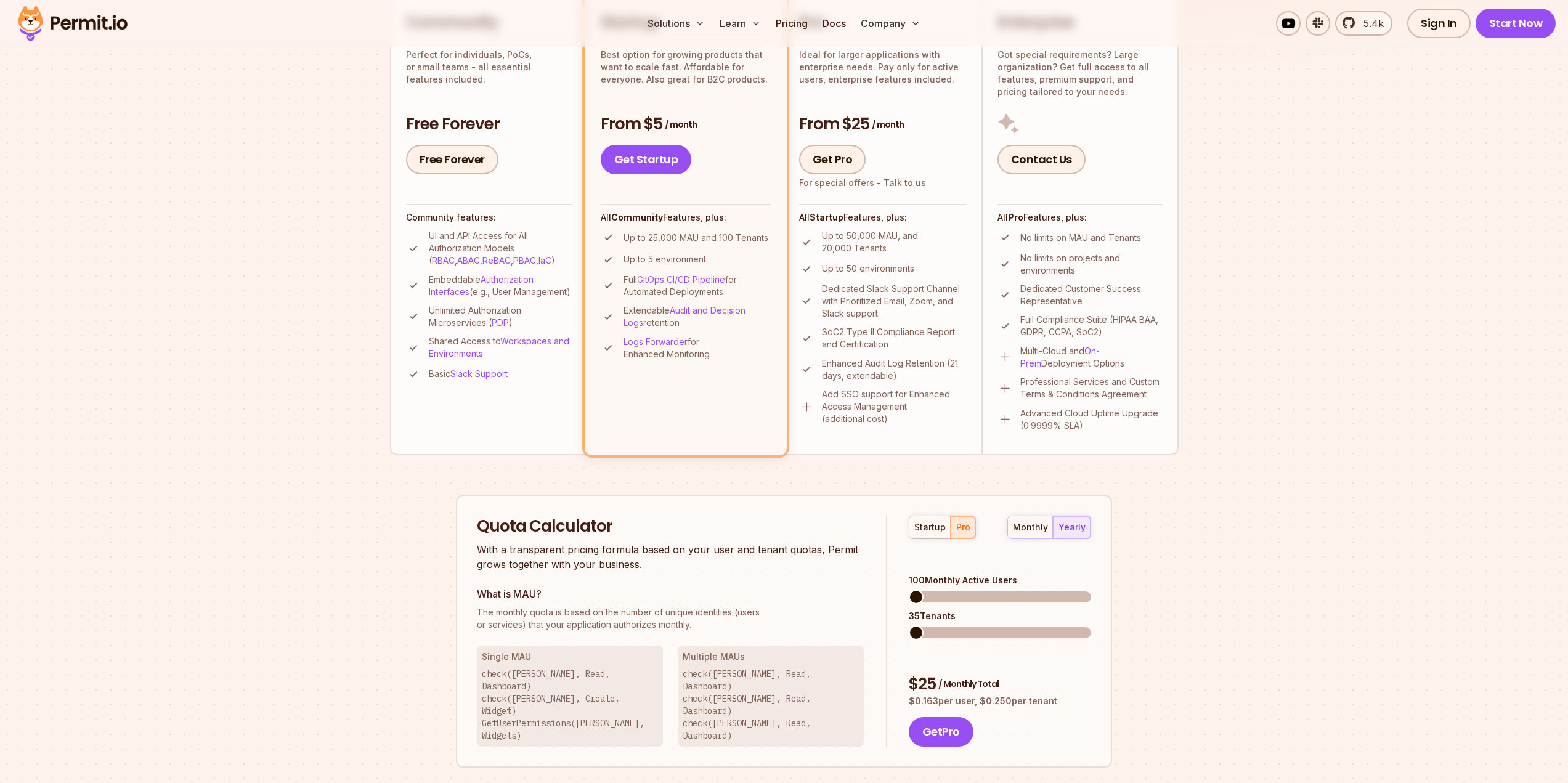
click at [1024, 542] on div "startup pro monthly yearly 100 Monthly Active Users 35 Tenants $ 25 / Monthly T…" at bounding box center [989, 631] width 204 height 232
click at [1048, 532] on div "monthly" at bounding box center [1030, 527] width 35 height 12
click at [1067, 538] on button "yearly" at bounding box center [1072, 527] width 38 height 22
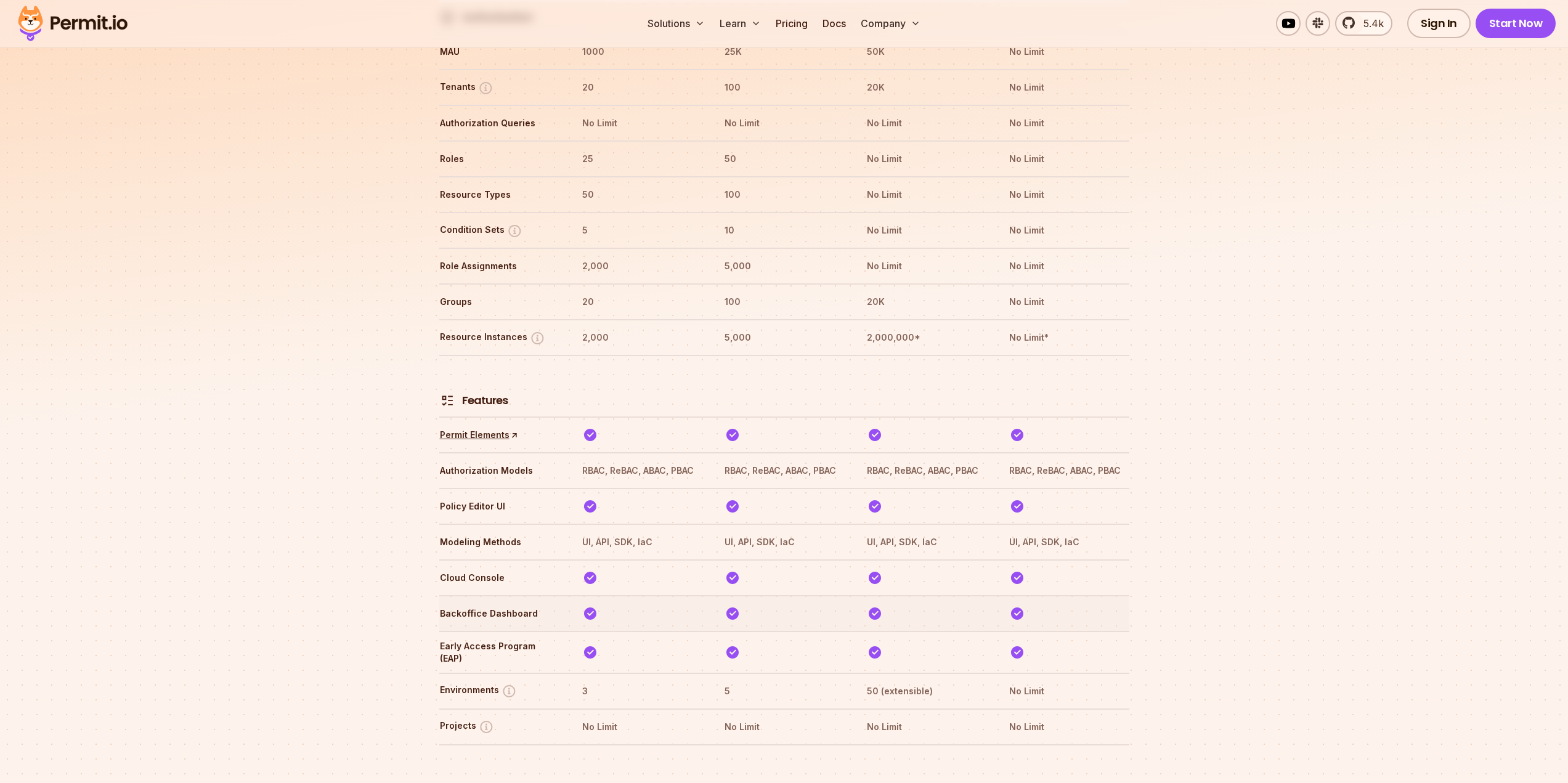
scroll to position [1696, 0]
